Goal: Task Accomplishment & Management: Complete application form

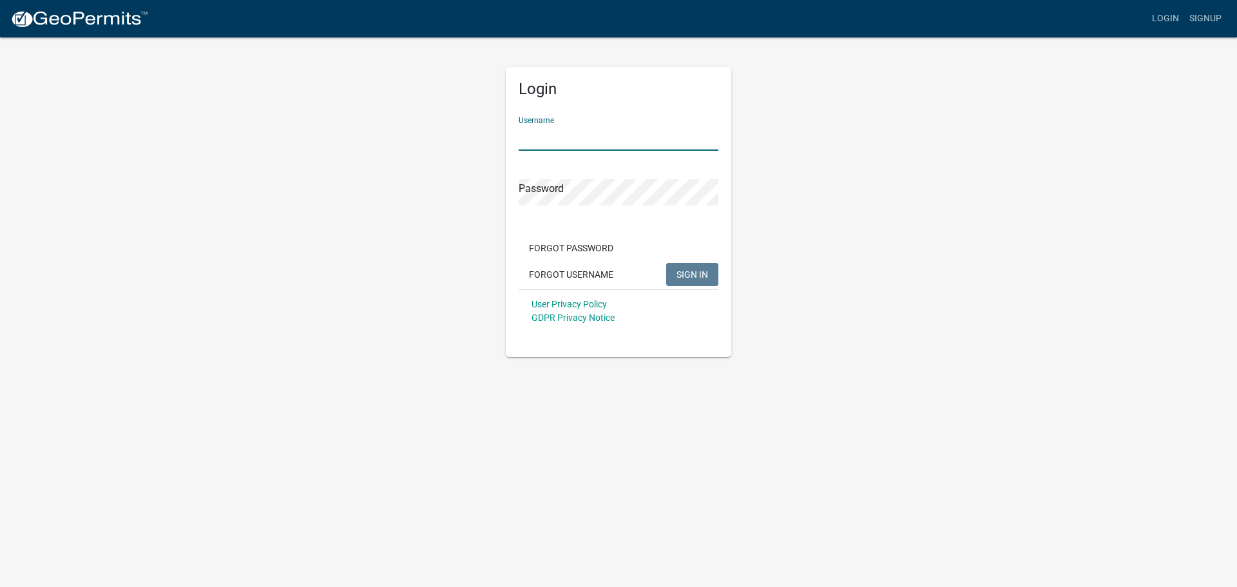
click at [572, 138] on input "Username" at bounding box center [619, 137] width 200 height 26
type input "[EMAIL_ADDRESS][DOMAIN_NAME]"
click at [691, 269] on span "SIGN IN" at bounding box center [693, 274] width 32 height 10
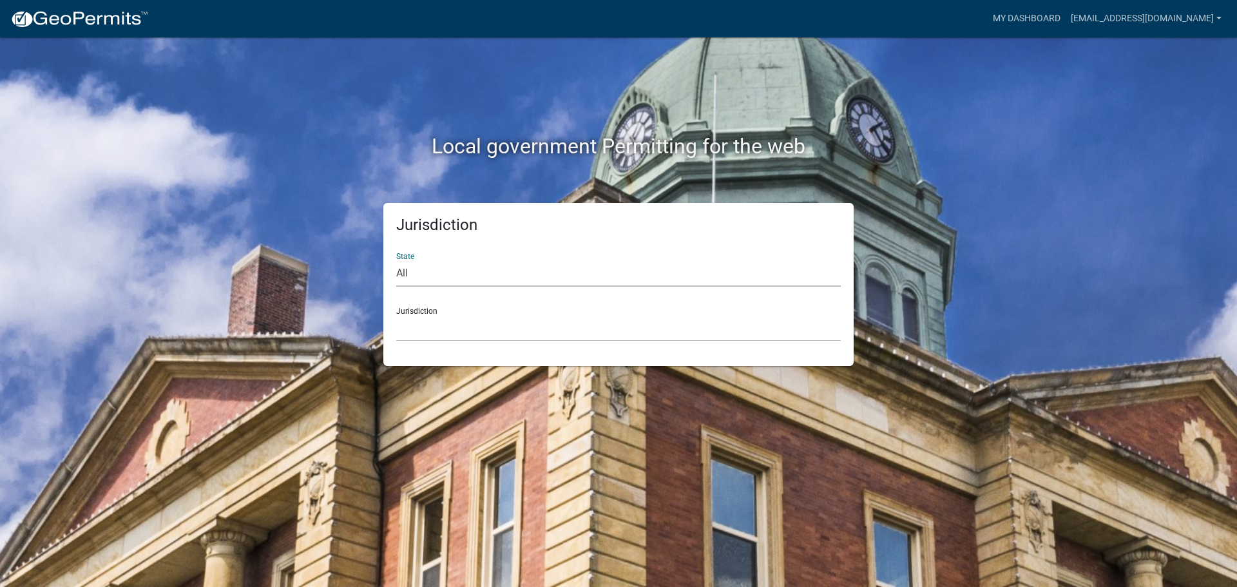
click at [404, 275] on select "All Colorado Georgia Indiana Iowa Kansas Minnesota Ohio South Carolina Wisconsin" at bounding box center [618, 273] width 445 height 26
select select "Indiana"
click at [396, 260] on select "All Colorado Georgia Indiana Iowa Kansas Minnesota Ohio South Carolina Wisconsin" at bounding box center [618, 273] width 445 height 26
click at [438, 329] on select "City of Charlestown, Indiana City of Jeffersonville, Indiana City of Logansport…" at bounding box center [618, 328] width 445 height 26
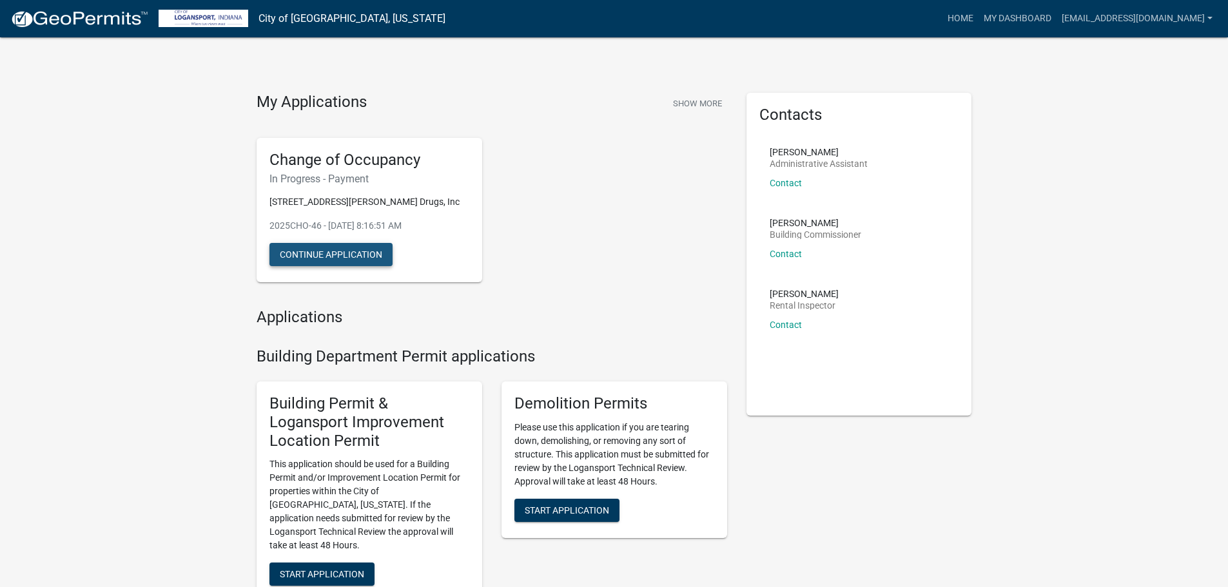
click at [321, 254] on button "Continue Application" at bounding box center [330, 254] width 123 height 23
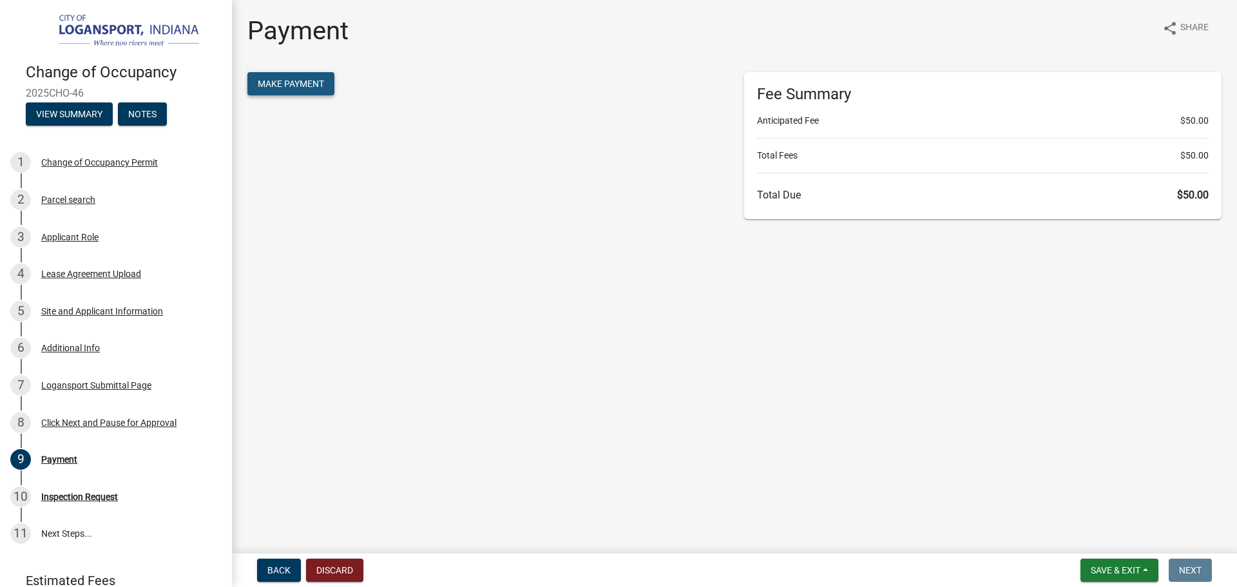
click at [289, 83] on span "Make Payment" at bounding box center [291, 84] width 66 height 10
click at [271, 568] on span "Back" at bounding box center [278, 570] width 23 height 10
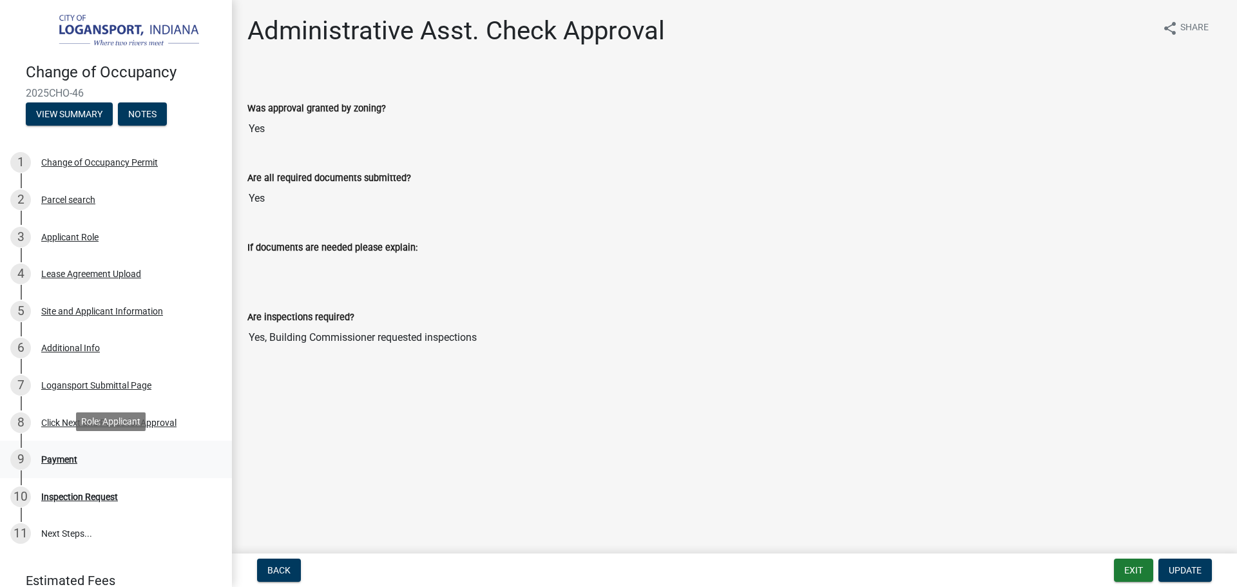
click at [67, 456] on div "Payment" at bounding box center [59, 459] width 36 height 9
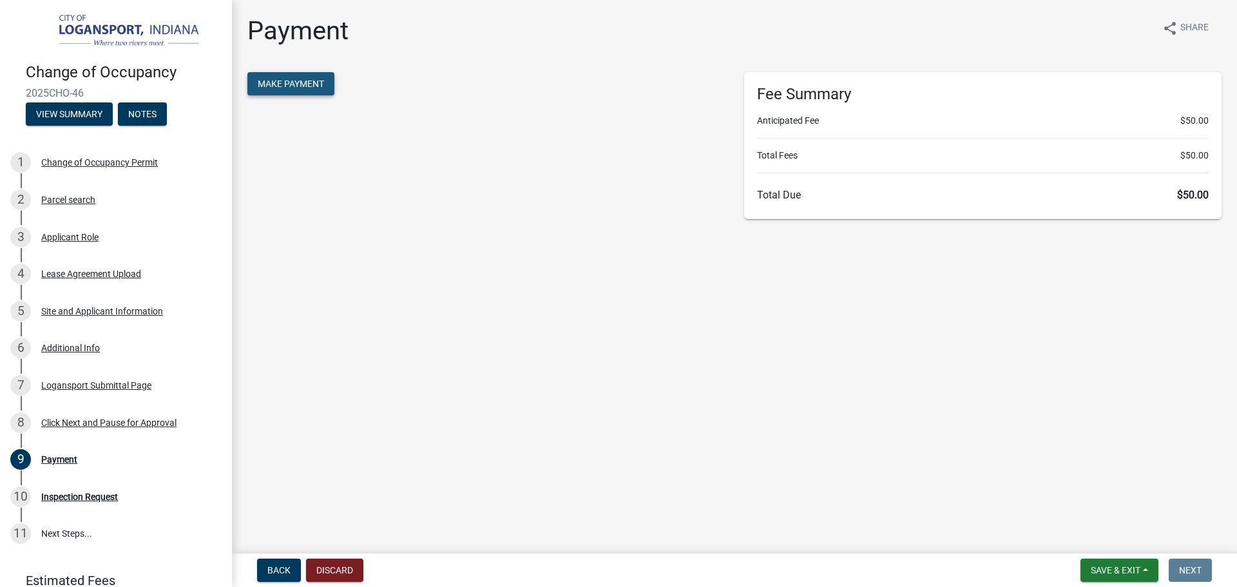
click at [287, 86] on span "Make Payment" at bounding box center [291, 84] width 66 height 10
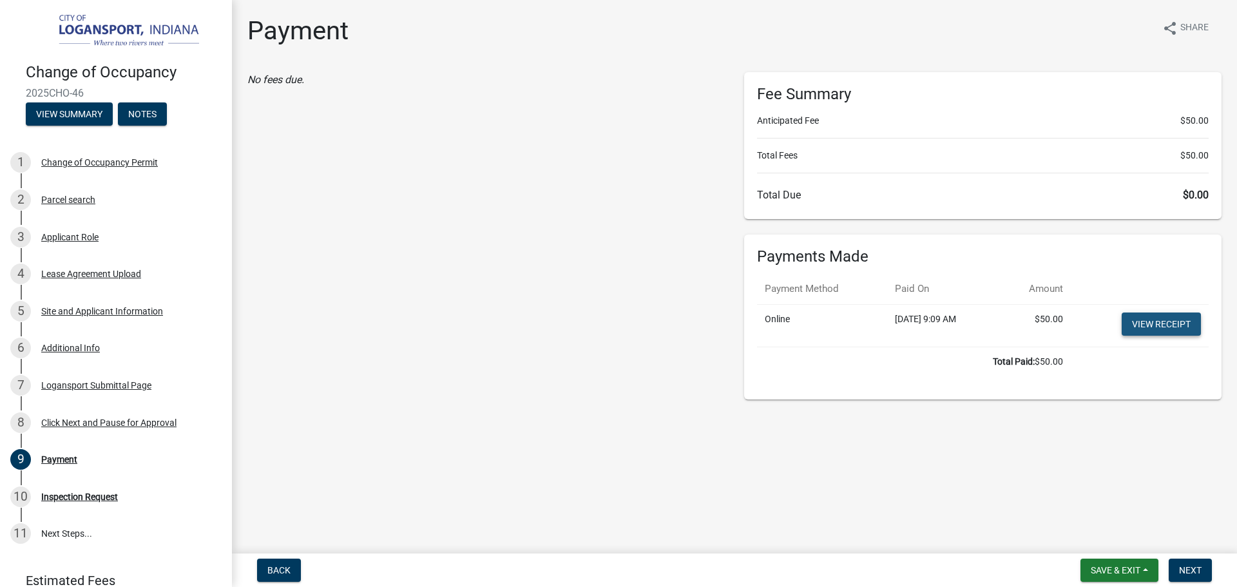
click at [1161, 325] on link "View receipt" at bounding box center [1161, 324] width 79 height 23
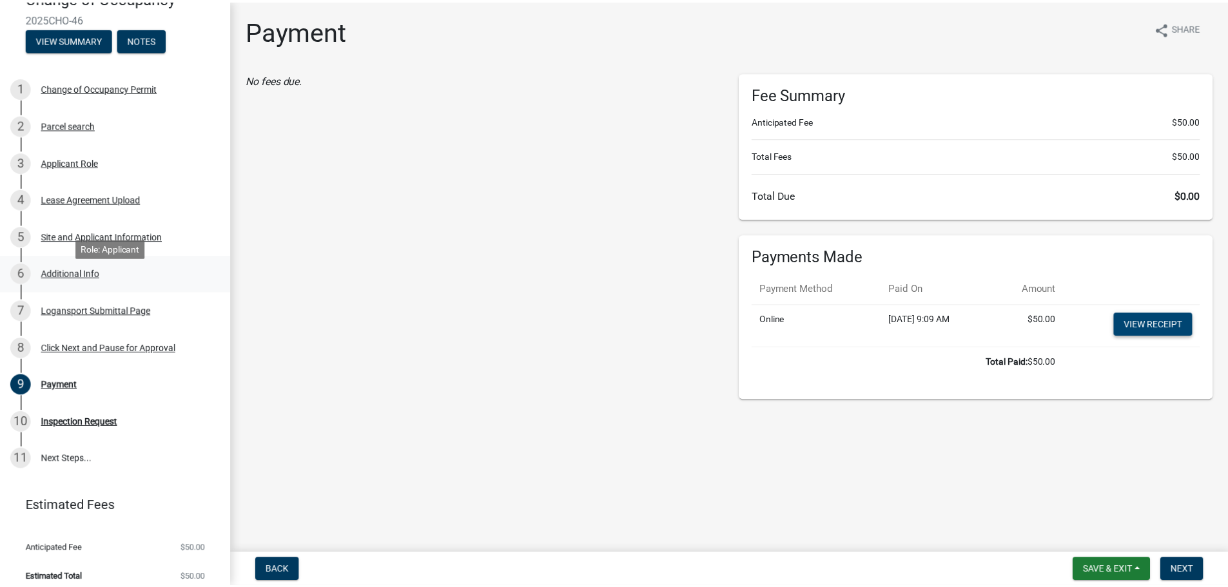
scroll to position [83, 0]
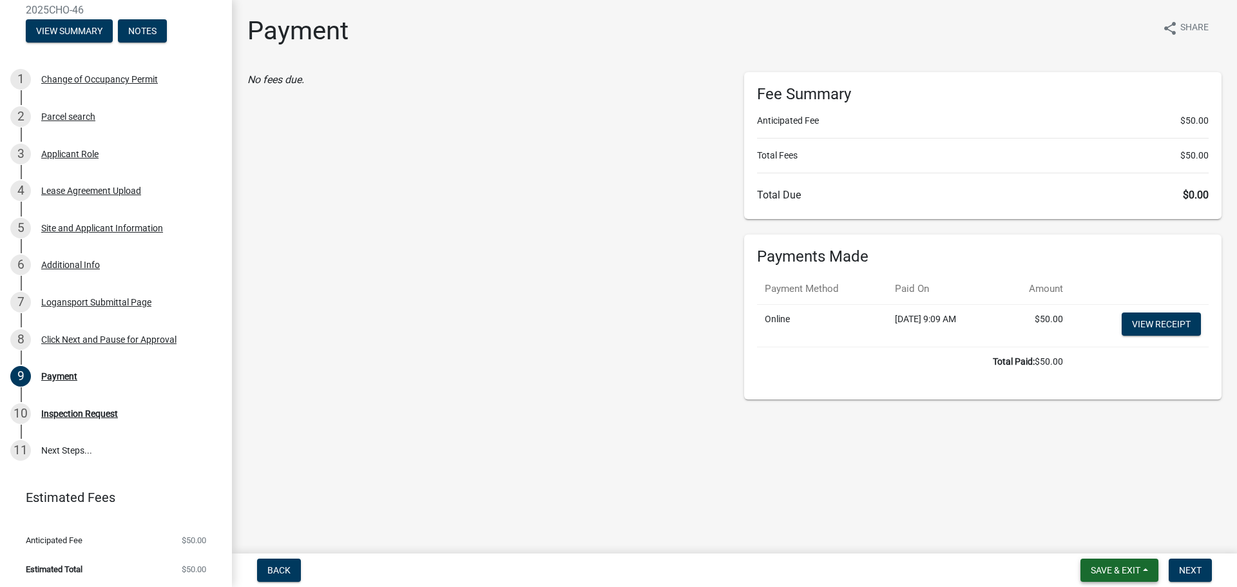
click at [1107, 574] on span "Save & Exit" at bounding box center [1116, 570] width 50 height 10
click at [1082, 534] on button "Save & Exit" at bounding box center [1107, 536] width 103 height 31
